Goal: Information Seeking & Learning: Learn about a topic

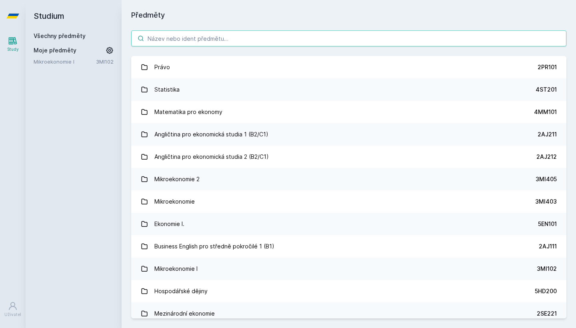
click at [245, 44] on input "search" at bounding box center [349, 38] width 436 height 16
paste input "4IZ269"
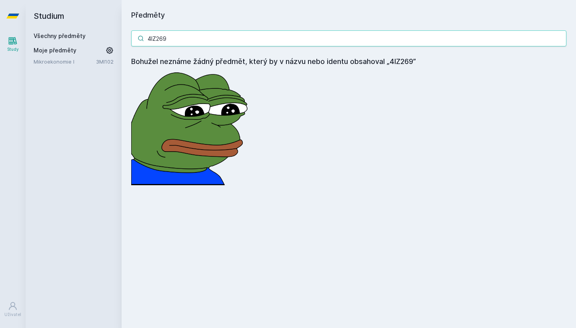
type input "4IZ269"
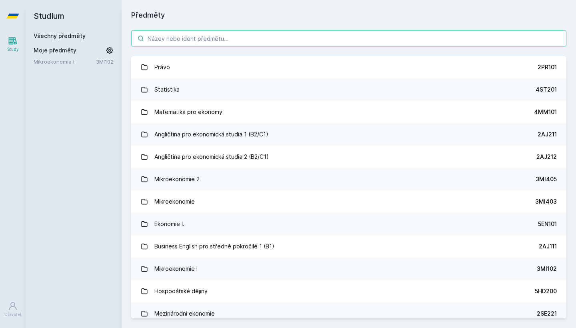
click at [233, 45] on input "search" at bounding box center [349, 38] width 436 height 16
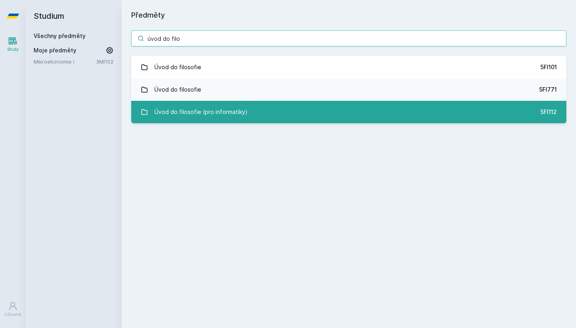
type input "úvod do filo"
click at [249, 115] on link "Úvod do filosofie (pro informatiky) 5FI112" at bounding box center [349, 112] width 436 height 22
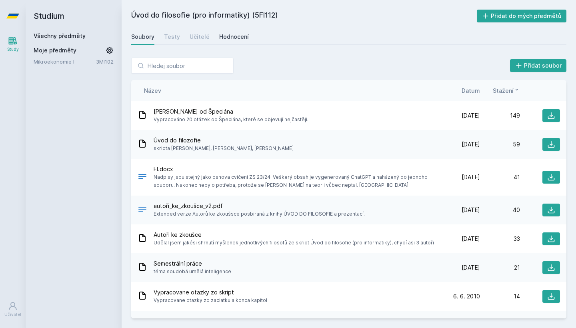
click at [234, 37] on div "Hodnocení" at bounding box center [234, 37] width 30 height 8
click at [49, 18] on h2 "Studium" at bounding box center [74, 16] width 80 height 32
click at [16, 18] on icon at bounding box center [12, 16] width 13 height 5
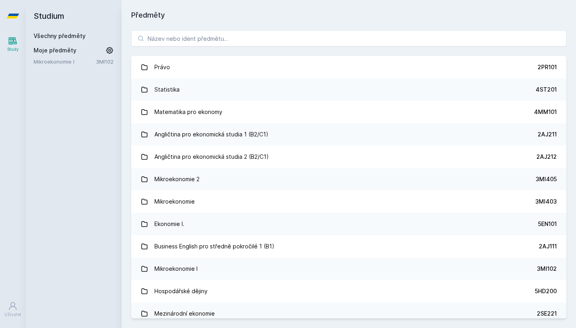
click at [221, 30] on div "Právo 2PR101 Statistika 4ST201 Matematika pro ekonomy 4MM101 Angličtina pro eko…" at bounding box center [349, 174] width 455 height 307
click at [219, 35] on input "search" at bounding box center [349, 38] width 436 height 16
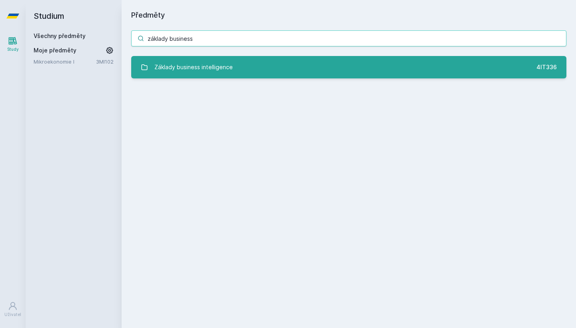
type input "základy business"
click at [222, 65] on div "Základy business intelligence" at bounding box center [194, 67] width 78 height 16
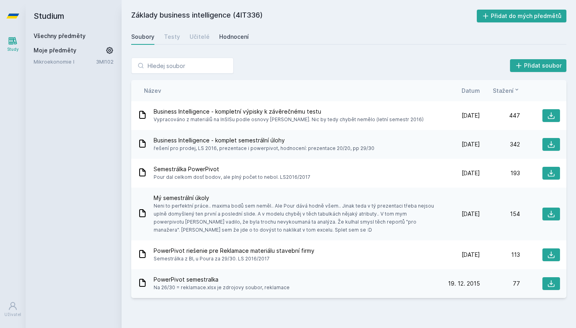
click at [230, 39] on div "Hodnocení" at bounding box center [234, 37] width 30 height 8
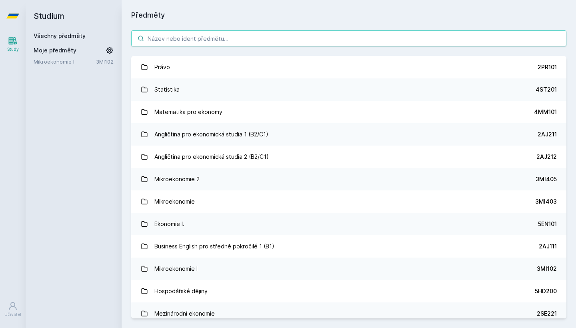
click at [218, 33] on input "search" at bounding box center [349, 38] width 436 height 16
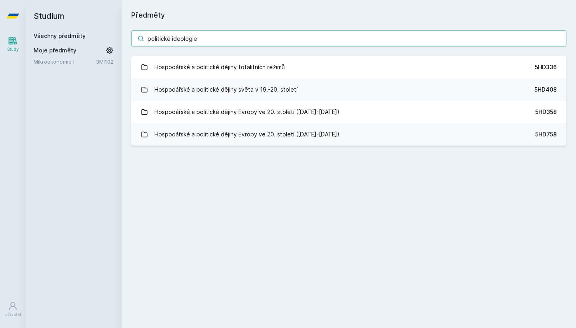
type input "politické ideologie"
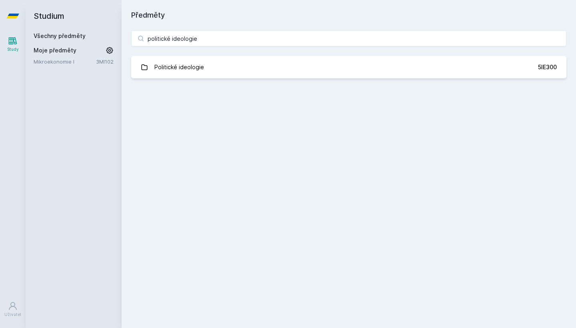
click at [296, 79] on div "politické ideologie Politické ideologie 5IE300 Jejda, něco se pokazilo." at bounding box center [349, 54] width 455 height 67
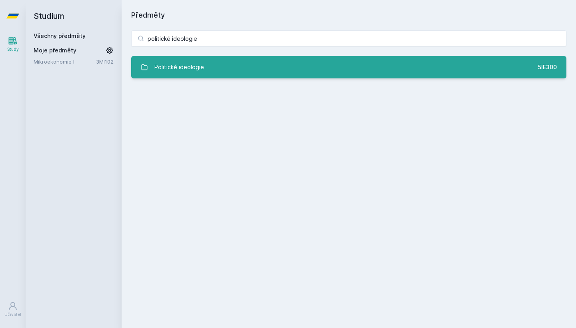
click at [296, 74] on link "Politické ideologie 5IE300" at bounding box center [349, 67] width 436 height 22
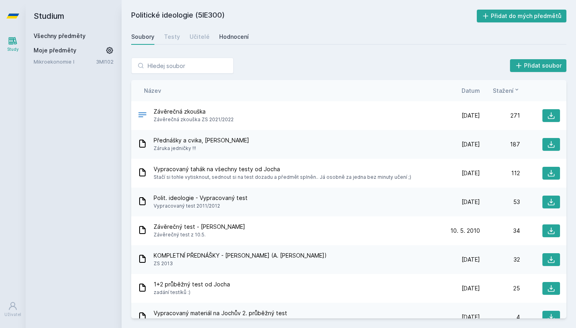
click at [234, 39] on div "Hodnocení" at bounding box center [234, 37] width 30 height 8
